Goal: Task Accomplishment & Management: Complete application form

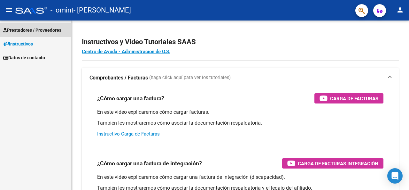
click at [41, 29] on span "Prestadores / Proveedores" at bounding box center [32, 30] width 58 height 7
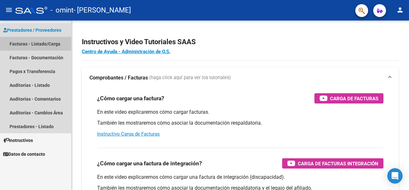
click at [42, 43] on link "Facturas - Listado/Carga" at bounding box center [35, 44] width 71 height 14
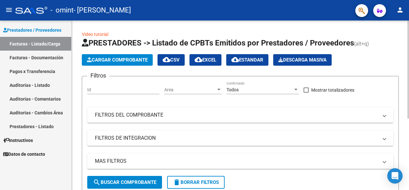
click at [125, 60] on span "Cargar Comprobante" at bounding box center [117, 60] width 61 height 6
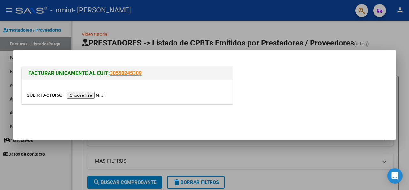
click at [389, 54] on mat-dialog-container "FACTURAR UNICAMENTE AL CUIT: 30550245309" at bounding box center [205, 94] width 384 height 89
click at [387, 40] on div at bounding box center [204, 95] width 409 height 190
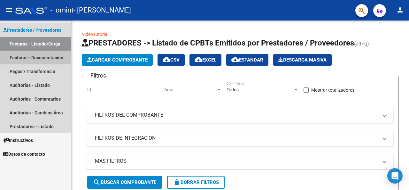
click at [36, 57] on link "Facturas - Documentación" at bounding box center [35, 58] width 71 height 14
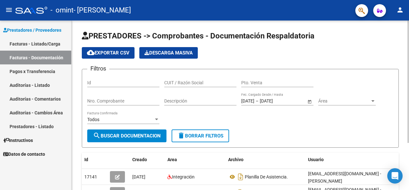
click at [405, 44] on div "PRESTADORES -> Comprobantes - Documentación Respaldatoria cloud_download Export…" at bounding box center [241, 137] width 339 height 235
click at [48, 45] on link "Facturas - Listado/Carga" at bounding box center [35, 44] width 71 height 14
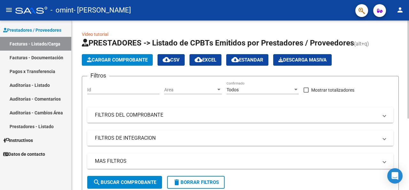
click at [400, 55] on div "Video tutorial PRESTADORES -> Listado de CPBTs Emitidos por Prestadores / Prove…" at bounding box center [241, 164] width 339 height 288
click at [112, 64] on button "Cargar Comprobante" at bounding box center [117, 60] width 71 height 12
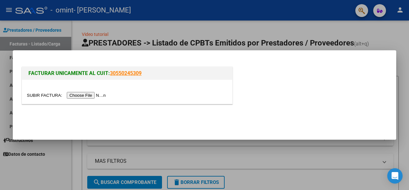
click at [84, 95] on input "file" at bounding box center [67, 95] width 81 height 7
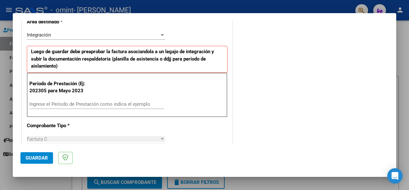
scroll to position [142, 0]
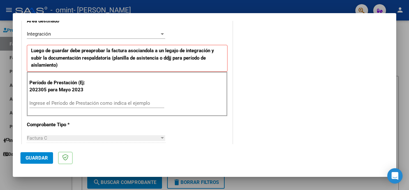
click at [74, 98] on div "Ingrese el Período de Prestación como indica el ejemplo" at bounding box center [96, 103] width 135 height 10
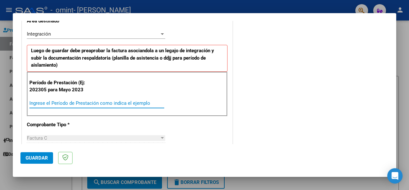
click at [76, 100] on input "Ingrese el Período de Prestación como indica el ejemplo" at bounding box center [96, 103] width 135 height 6
type input "202507"
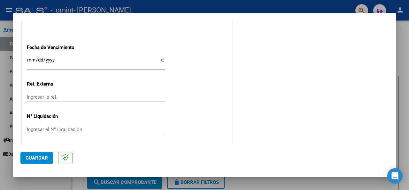
scroll to position [440, 0]
click at [39, 155] on span "Guardar" at bounding box center [37, 158] width 22 height 6
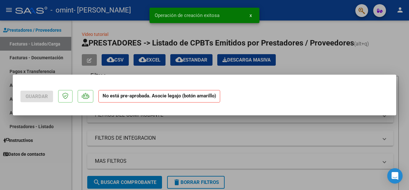
scroll to position [0, 0]
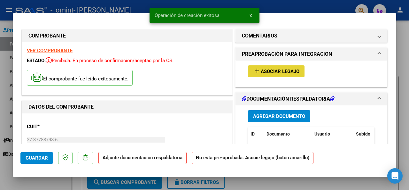
click at [261, 69] on span "Asociar Legajo" at bounding box center [280, 71] width 39 height 6
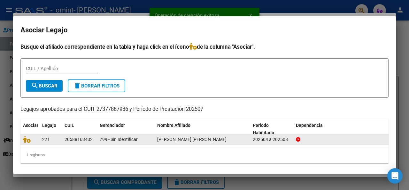
click at [43, 136] on div "271" at bounding box center [50, 139] width 17 height 7
click at [28, 138] on icon at bounding box center [27, 139] width 8 height 7
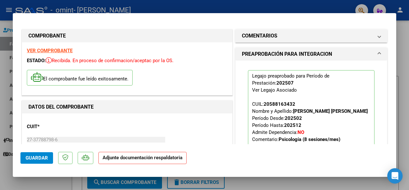
click at [170, 158] on strong "Adjunte documentación respaldatoria" at bounding box center [143, 157] width 80 height 6
click at [151, 161] on p "Adjunte documentación respaldatoria" at bounding box center [142, 158] width 88 height 12
click at [148, 110] on div "DATOS DEL COMPROBANTE" at bounding box center [127, 106] width 210 height 13
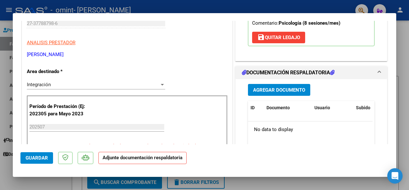
scroll to position [130, 0]
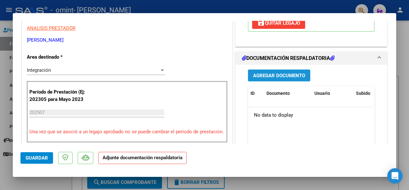
click at [267, 79] on button "Agregar Documento" at bounding box center [279, 75] width 62 height 12
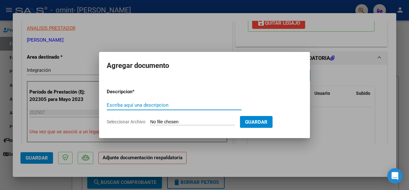
click at [201, 101] on div "Escriba aquí una descripcion" at bounding box center [174, 105] width 135 height 10
click at [190, 104] on input "Escriba aquí una descripcion" at bounding box center [174, 105] width 135 height 6
click at [191, 113] on div "Escriba aquí una descripcion" at bounding box center [174, 108] width 135 height 16
click at [196, 117] on form "Descripcion * Escriba aquí una descripcion Seleccionar Archivo Guardar" at bounding box center [205, 106] width 196 height 47
click at [201, 120] on input "Seleccionar Archivo" at bounding box center [192, 122] width 85 height 6
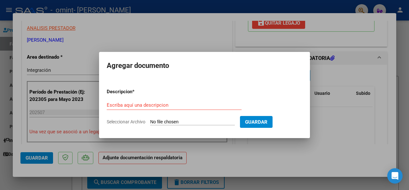
type input "C:\fakepath\[PERSON_NAME].jpg"
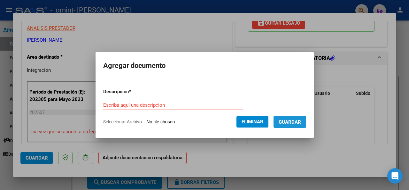
click at [297, 118] on button "Guardar" at bounding box center [290, 122] width 33 height 12
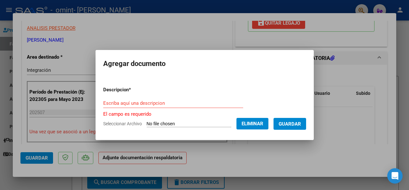
click at [156, 103] on input "Escriba aquí una descripcion" at bounding box center [173, 103] width 140 height 6
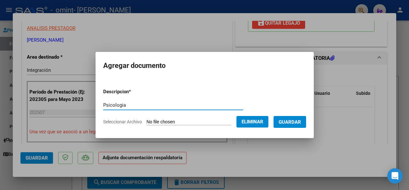
type input "Psicologia"
click at [306, 117] on button "Guardar" at bounding box center [290, 122] width 33 height 12
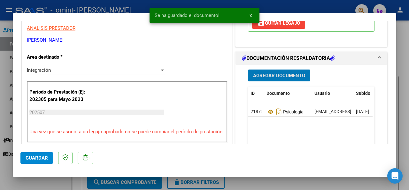
click at [43, 159] on span "Guardar" at bounding box center [37, 158] width 22 height 6
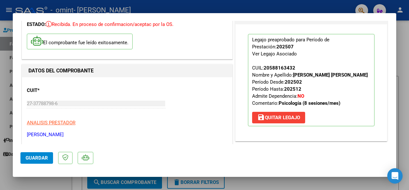
scroll to position [37, 0]
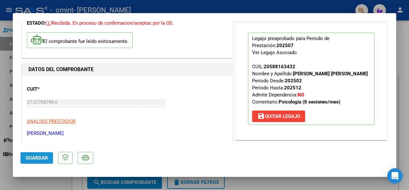
click at [29, 158] on span "Guardar" at bounding box center [37, 158] width 22 height 6
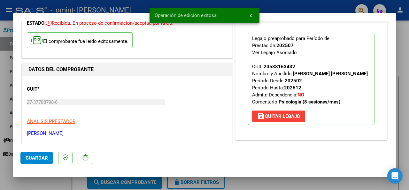
click at [286, 178] on div at bounding box center [204, 95] width 409 height 190
type input "$ 0,00"
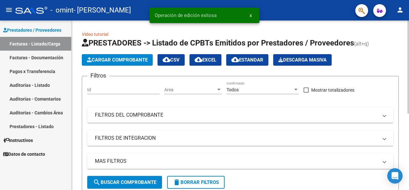
click at [409, 30] on div at bounding box center [409, 66] width 2 height 93
click at [409, 74] on div at bounding box center [409, 66] width 2 height 93
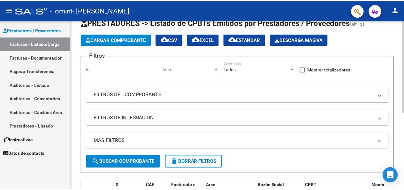
scroll to position [17, 0]
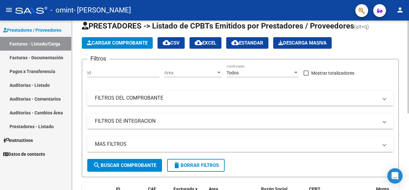
click at [403, 84] on div "Video tutorial PRESTADORES -> Listado de CPBTs Emitidos por Prestadores / Prove…" at bounding box center [241, 156] width 339 height 304
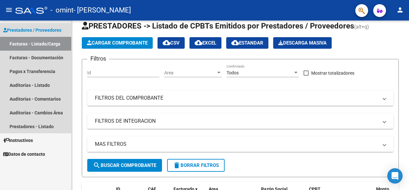
click at [49, 42] on link "Facturas - Listado/Carga" at bounding box center [35, 44] width 71 height 14
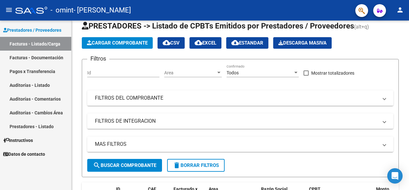
click at [404, 11] on mat-icon "person" at bounding box center [400, 10] width 8 height 8
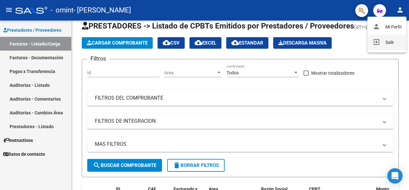
click at [387, 42] on button "exit_to_app Salir" at bounding box center [387, 42] width 39 height 15
